Goal: Find specific page/section: Find specific page/section

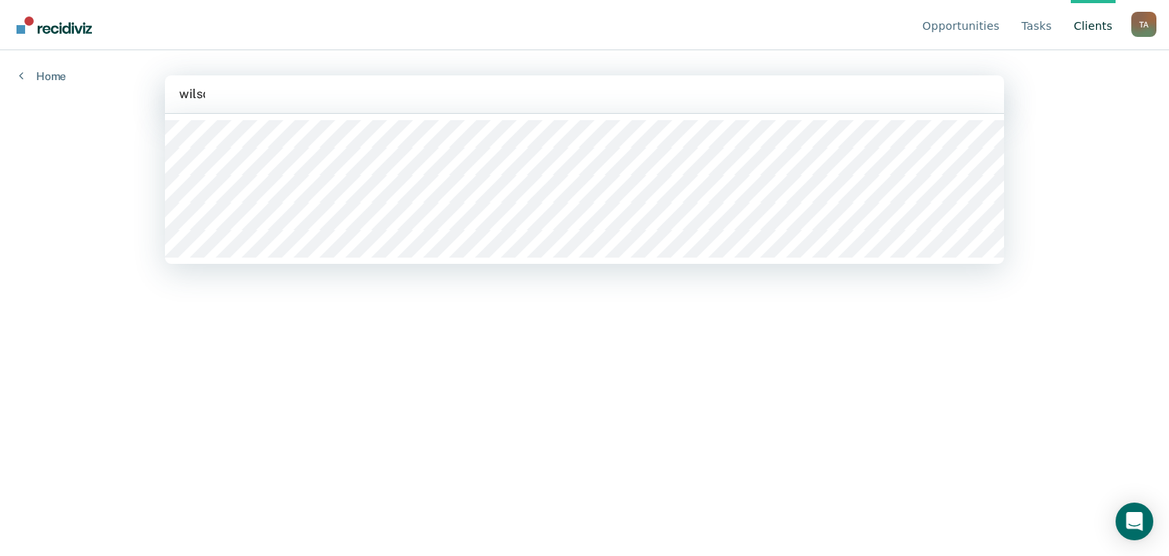
type input "[PERSON_NAME]"
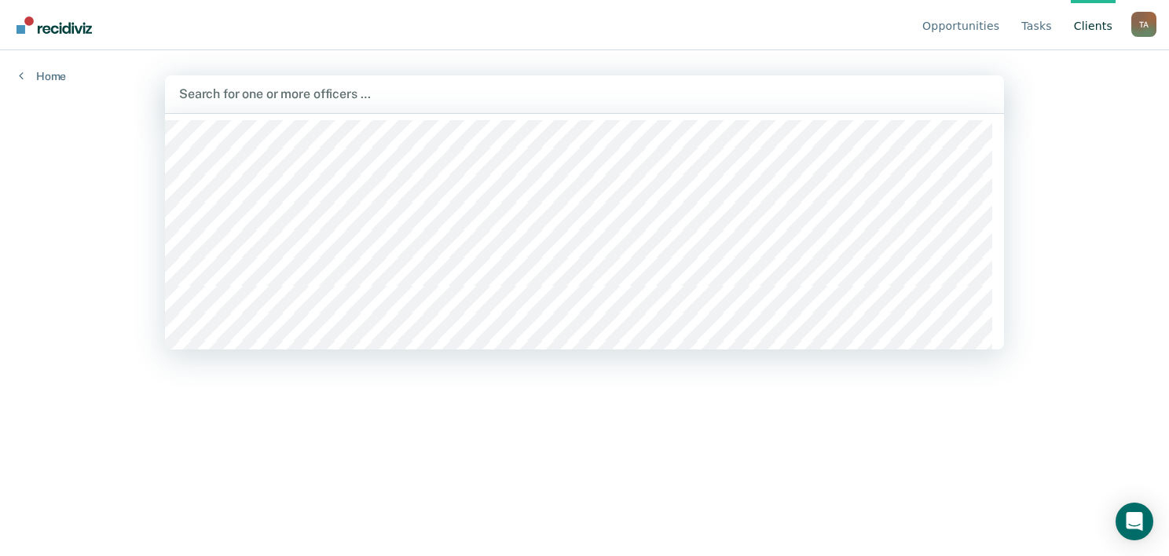
click at [302, 95] on div at bounding box center [584, 94] width 811 height 18
type input "[PERSON_NAME]"
type input "mah"
type input "naq"
type input "b"
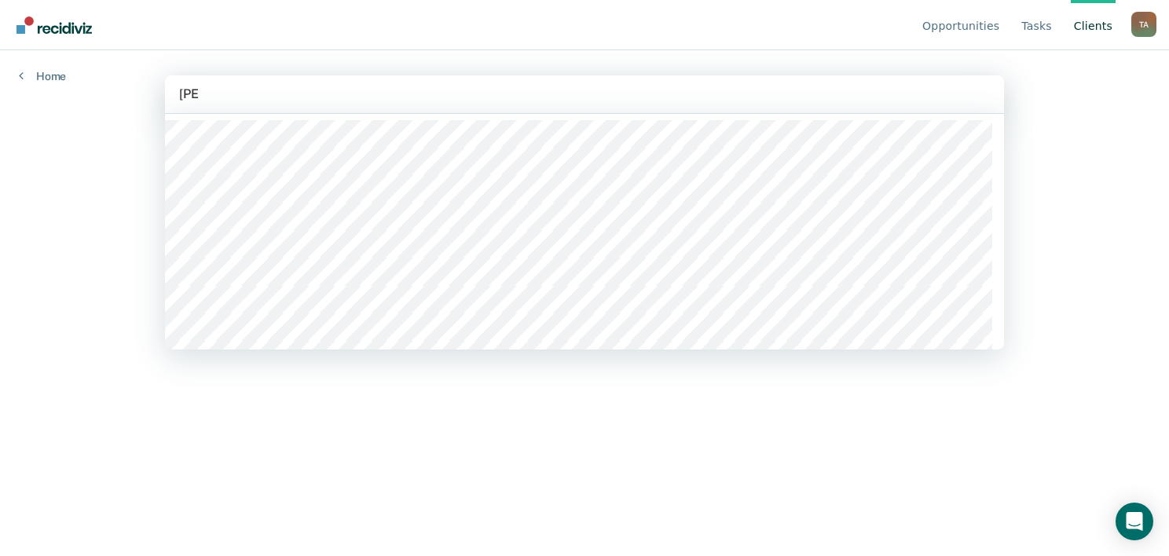
type input "jong"
type input "tam"
type input "com"
type input "h"
type input "roq"
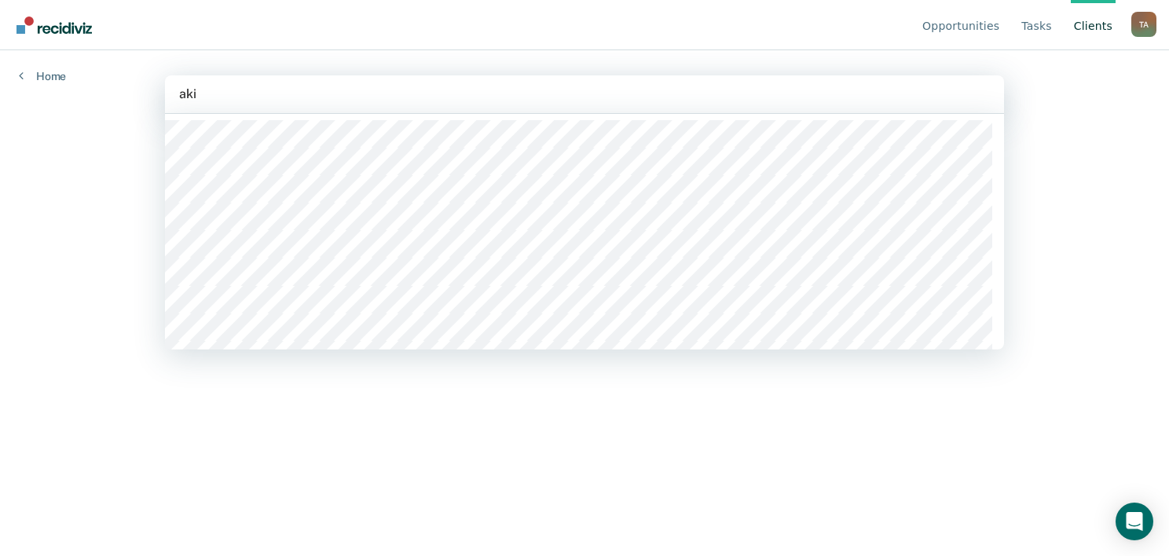
type input "[PERSON_NAME]"
type input "cry"
type input "mci"
type input "[PERSON_NAME]"
type input "sin"
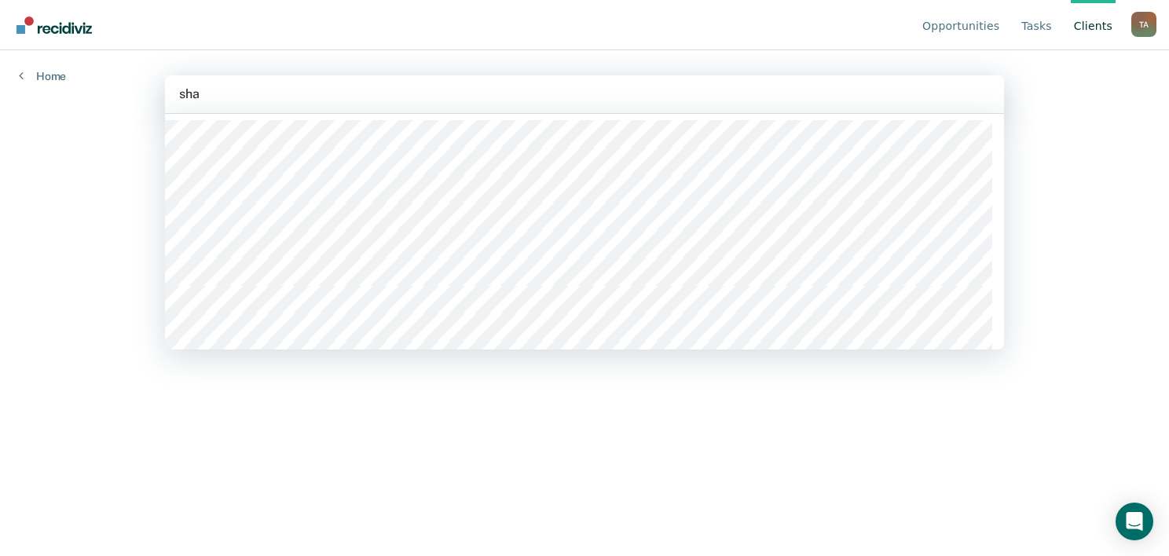
type input "shai"
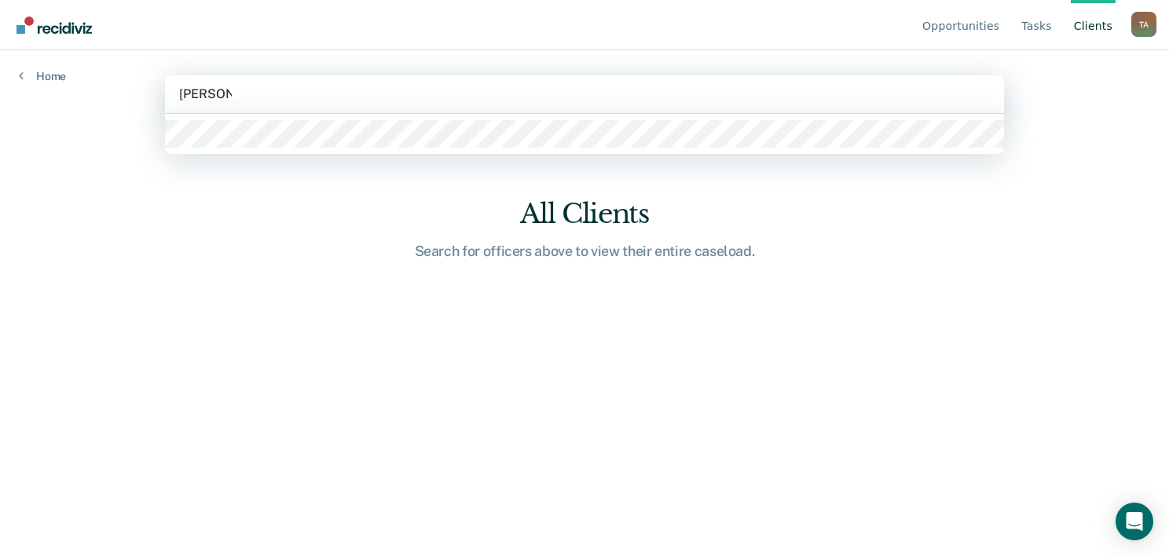
type input "[PERSON_NAME]"
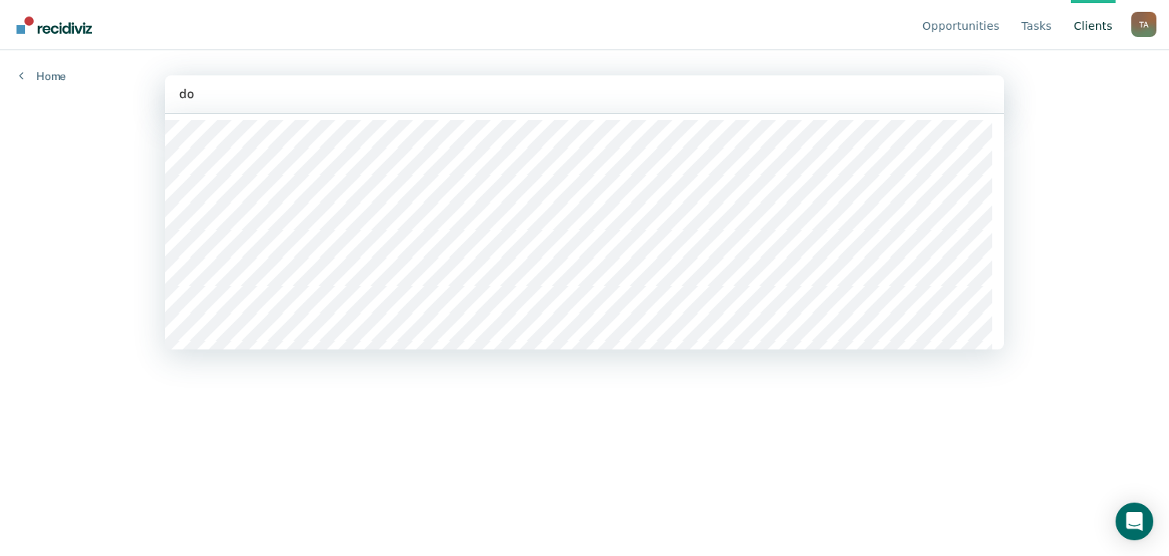
type input "doh"
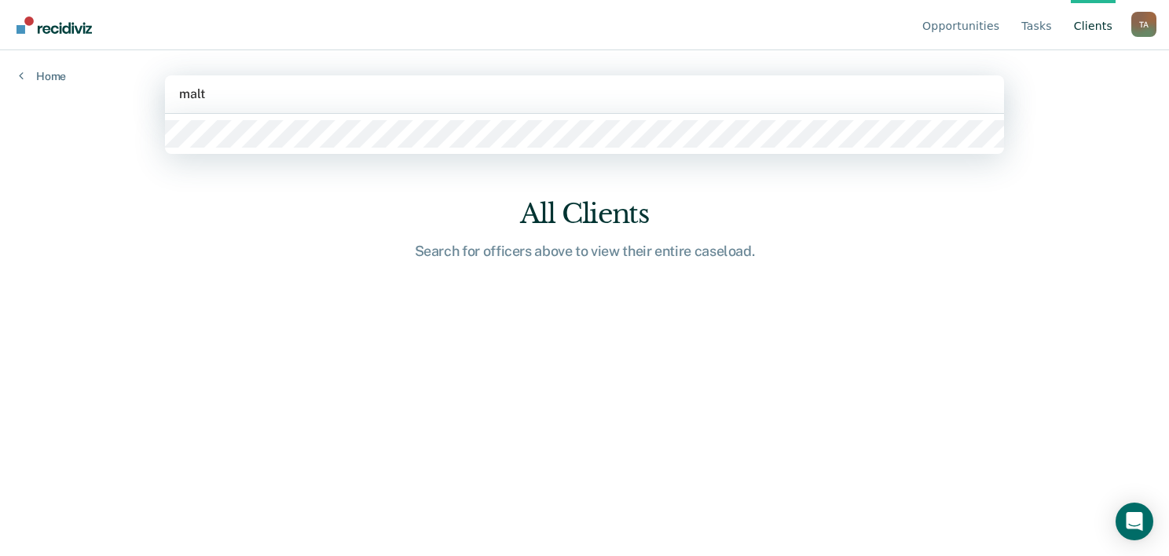
type input "malto"
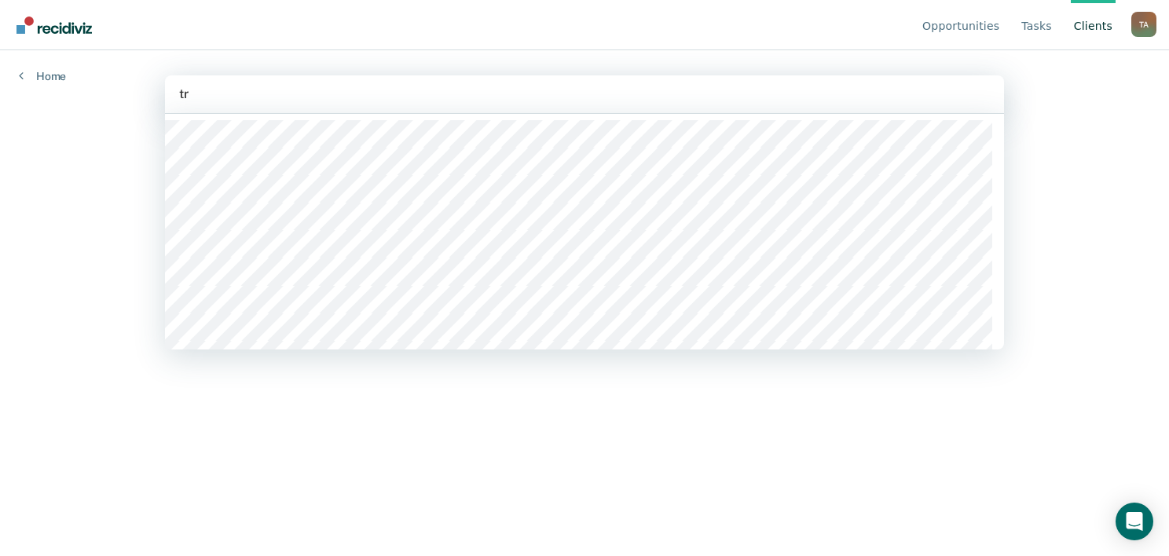
type input "tre"
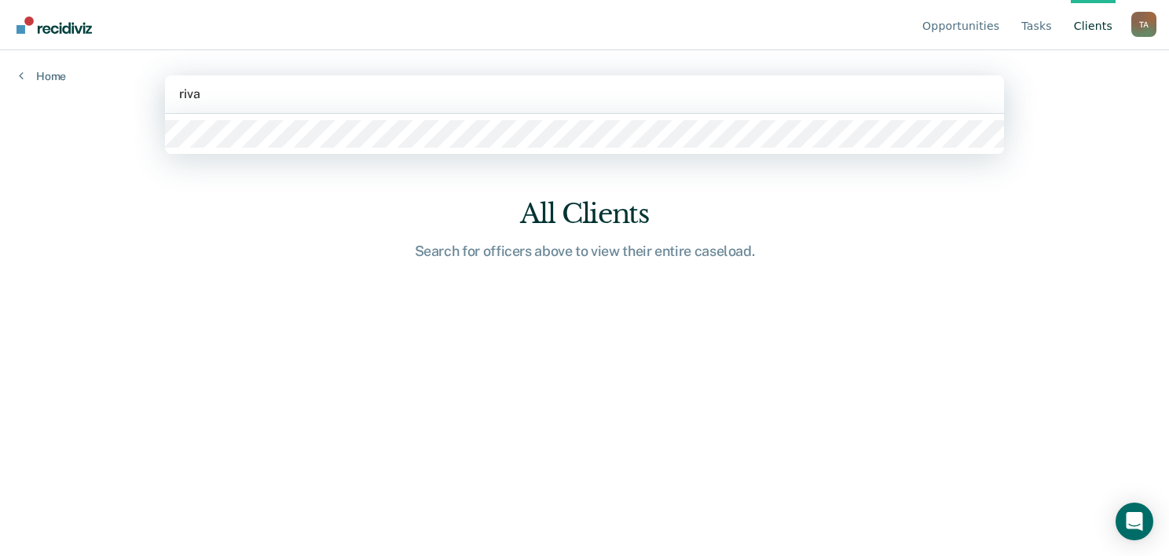
type input "[PERSON_NAME]"
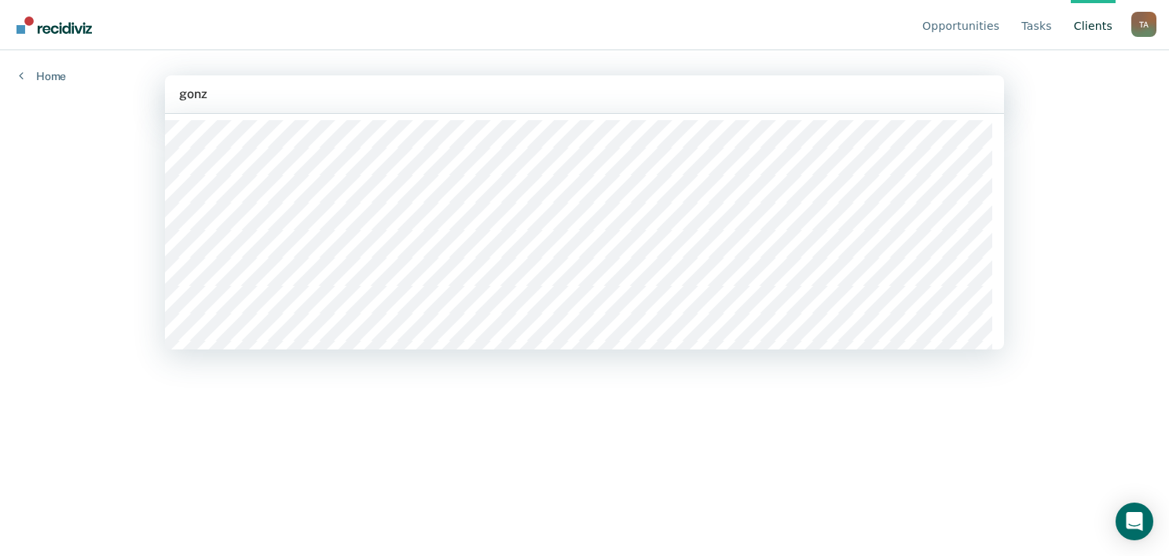
type input "gonza"
type input "k"
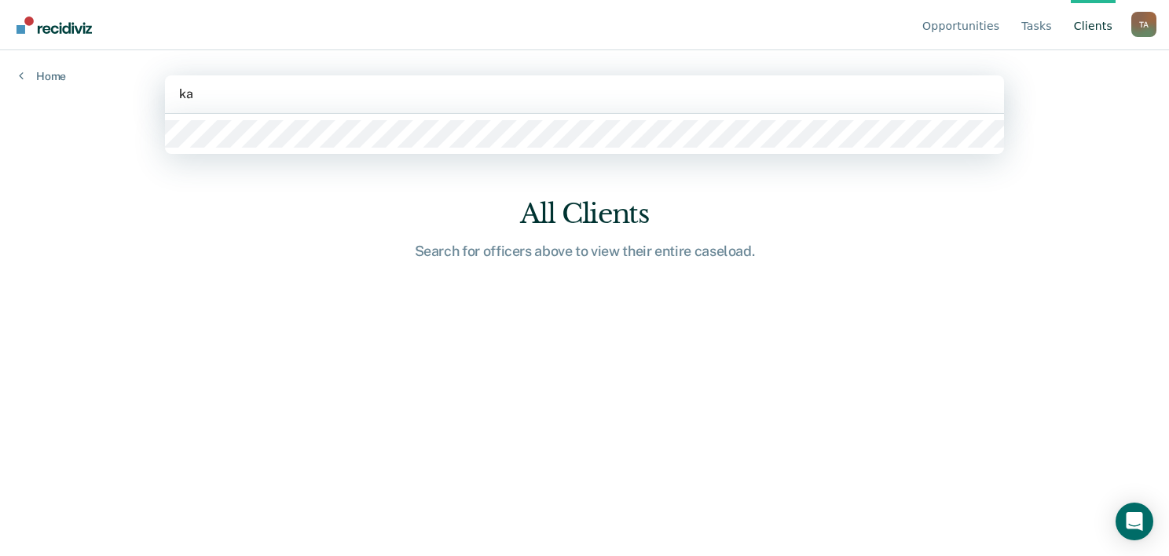
type input "k"
drag, startPoint x: 213, startPoint y: 93, endPoint x: 162, endPoint y: 90, distance: 51.1
click at [162, 90] on main "option , deselected. 0 results available for search term [PERSON_NAME] . Use Up…" at bounding box center [584, 284] width 877 height 468
type input "[PERSON_NAME]"
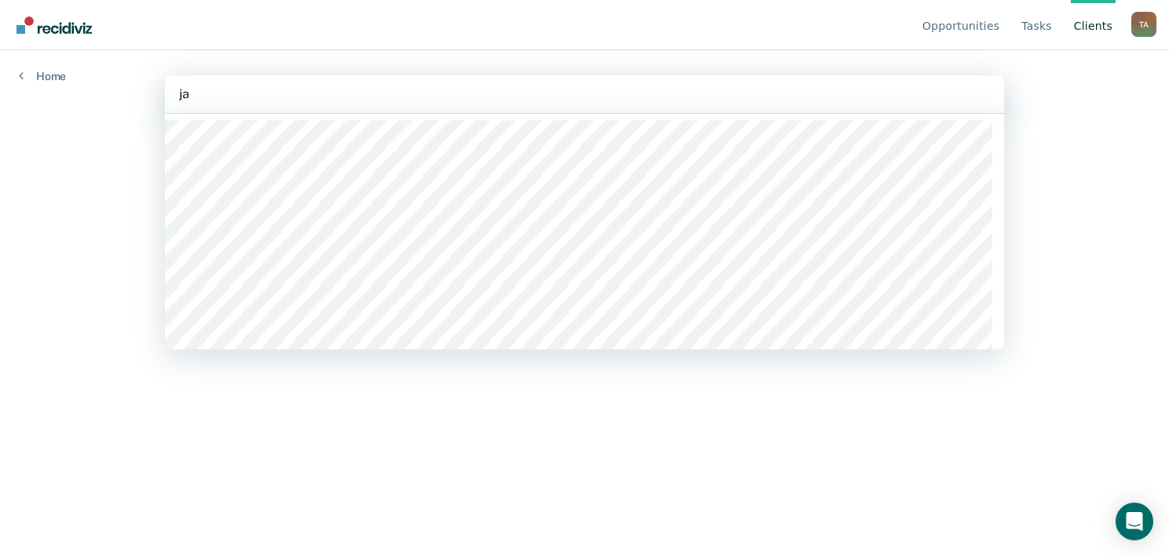
type input "j"
type input "sau"
type input "owe"
type input "ander"
click at [316, 97] on div at bounding box center [584, 94] width 811 height 18
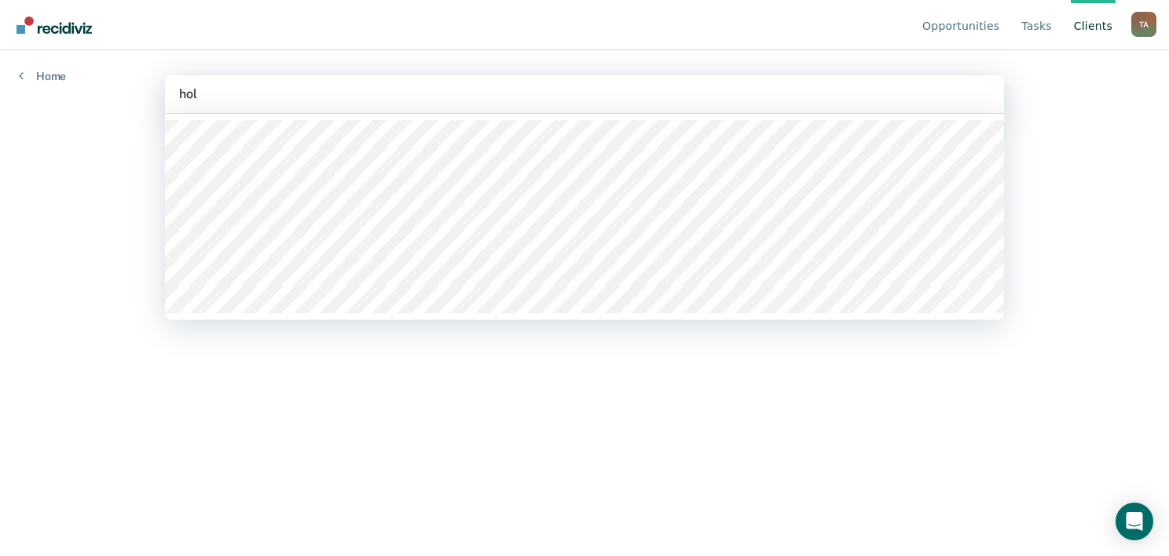
type input "[PERSON_NAME]"
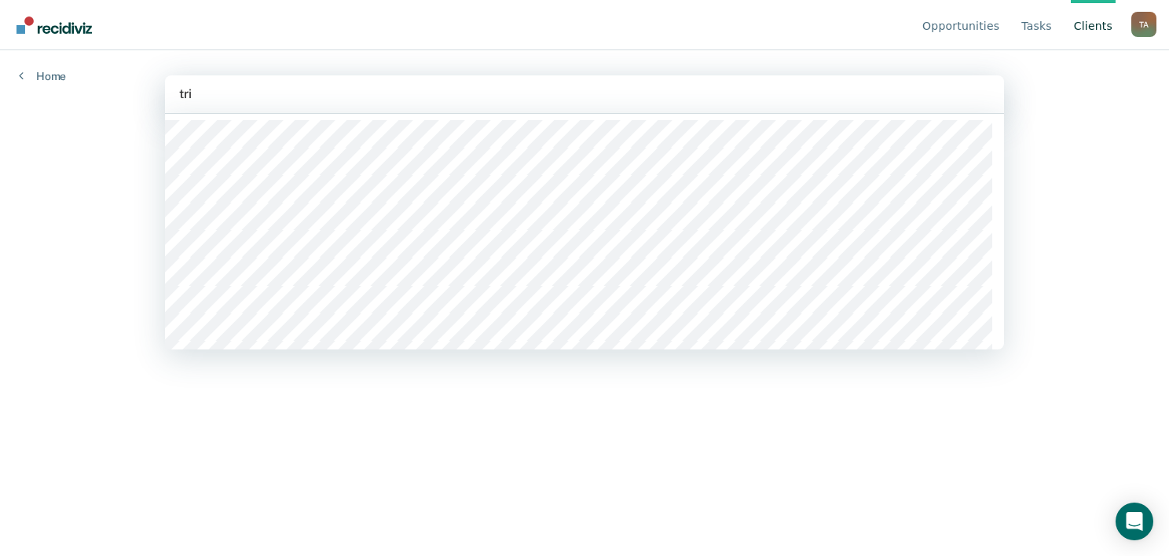
type input "triu"
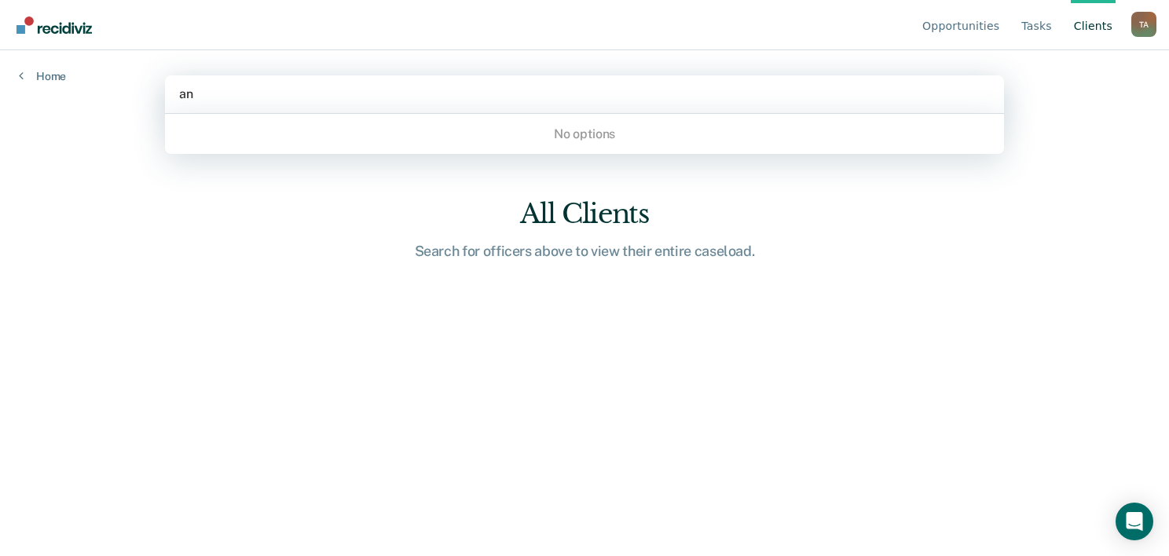
type input "a"
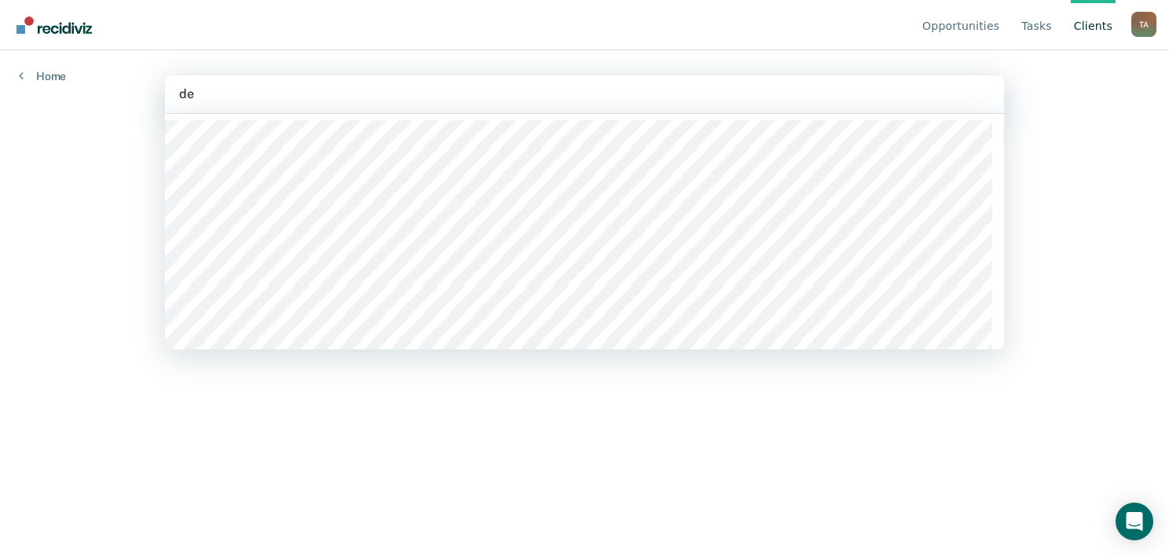
type input "del"
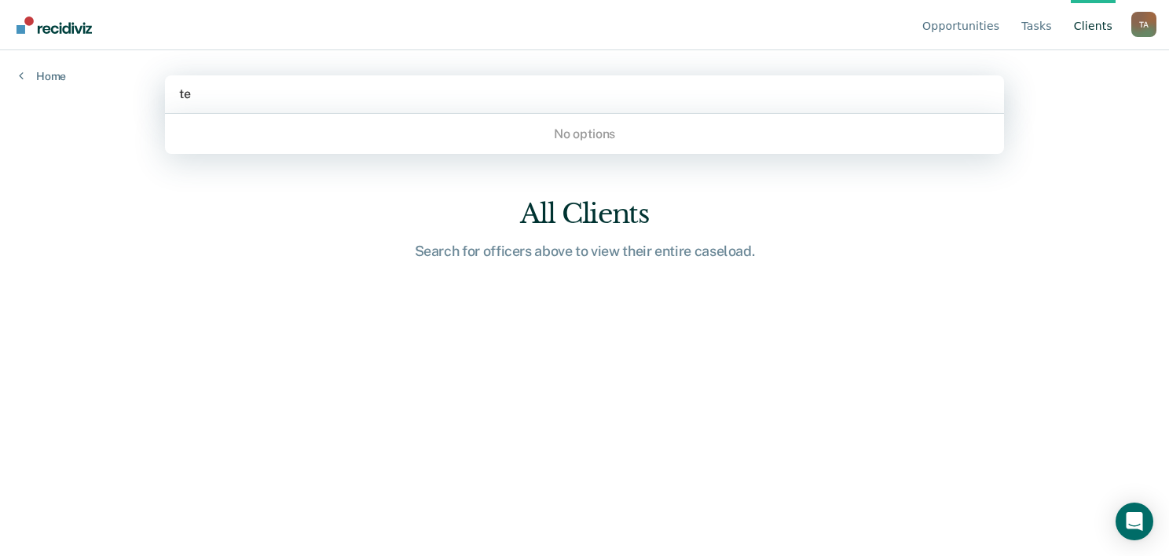
type input "t"
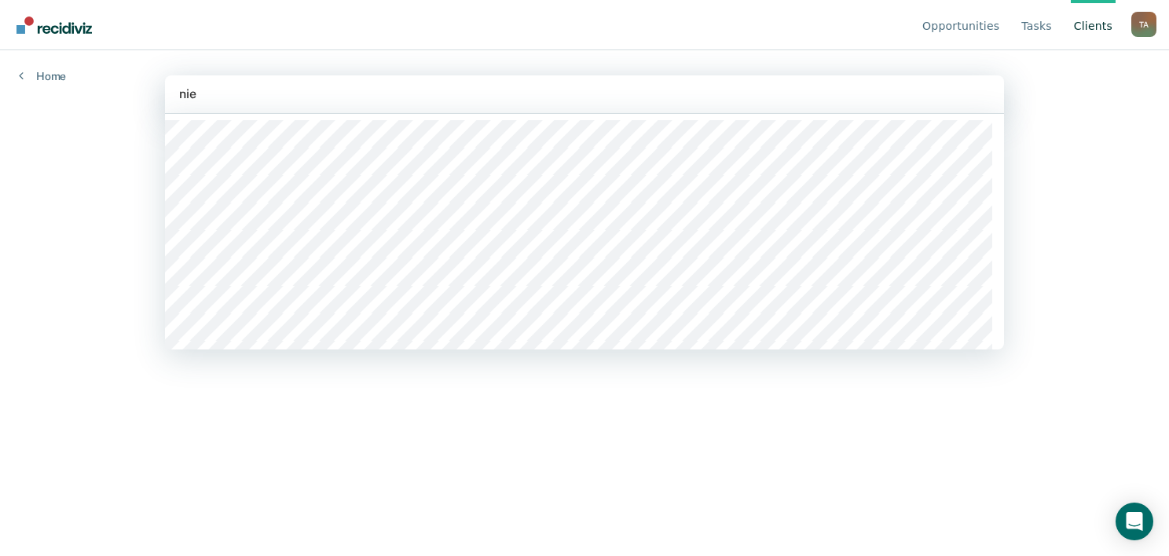
type input "[PERSON_NAME]"
click at [501, 99] on div at bounding box center [584, 94] width 811 height 18
type input "t"
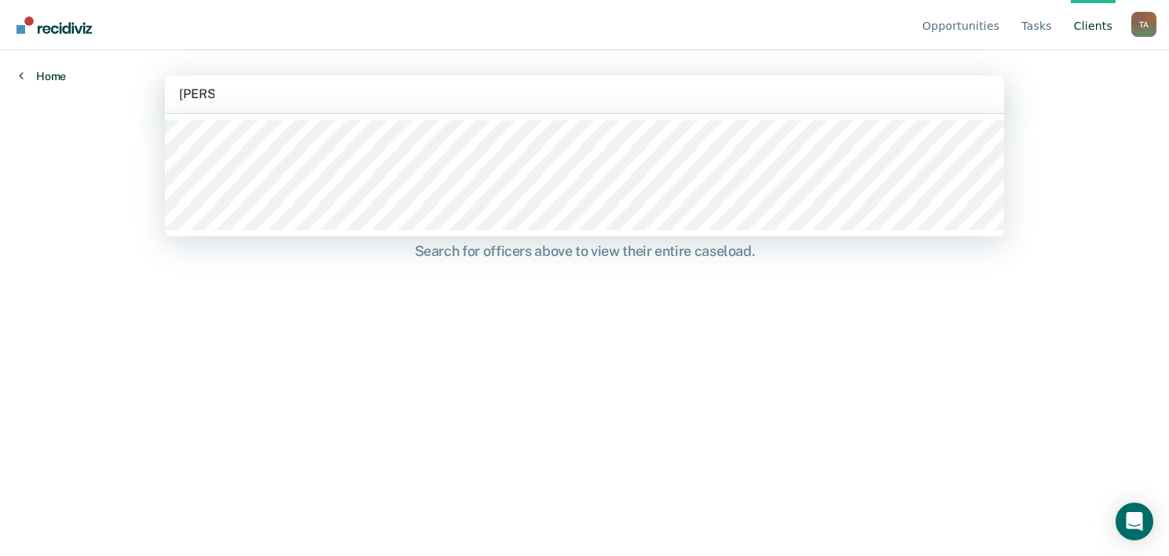
type input "[PERSON_NAME]"
click at [29, 79] on link "Home" at bounding box center [42, 76] width 47 height 14
